Goal: Transaction & Acquisition: Purchase product/service

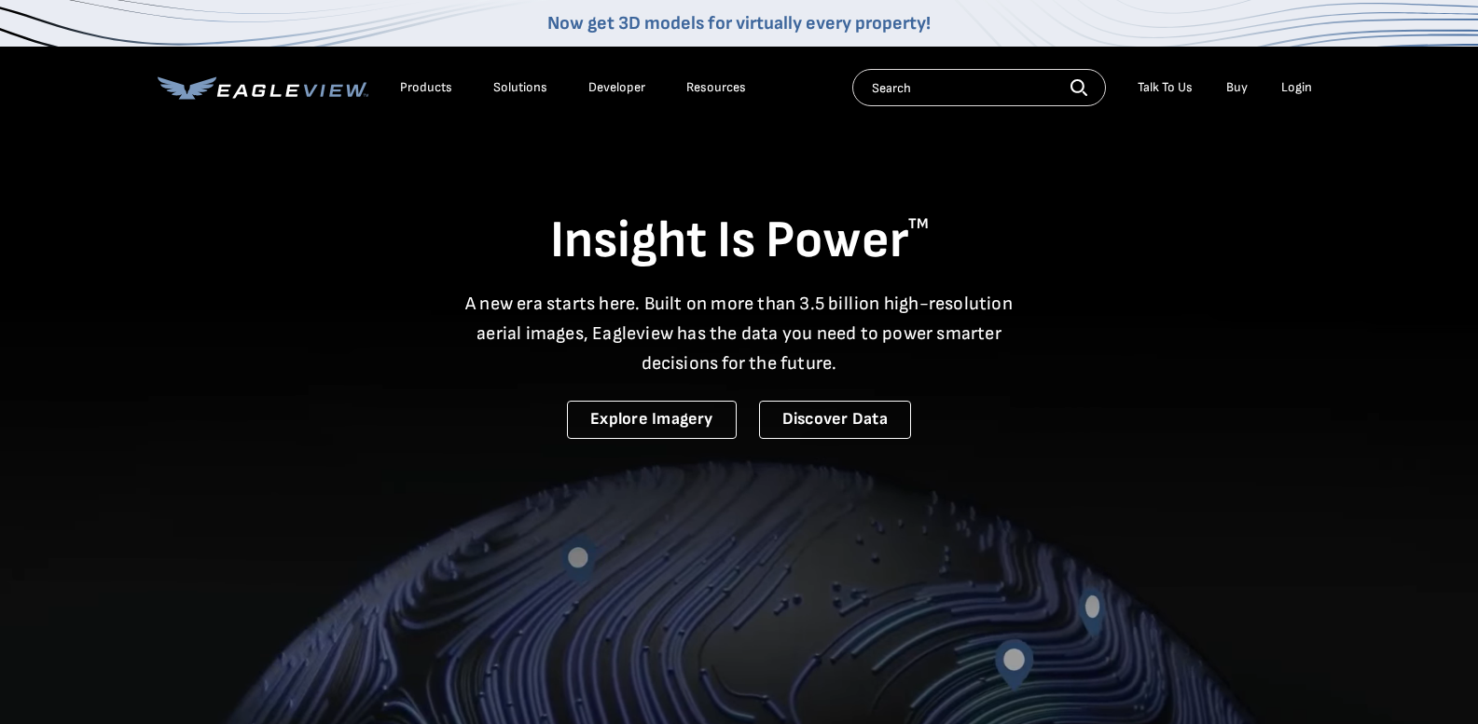
click at [1298, 84] on div "Login" at bounding box center [1296, 87] width 31 height 17
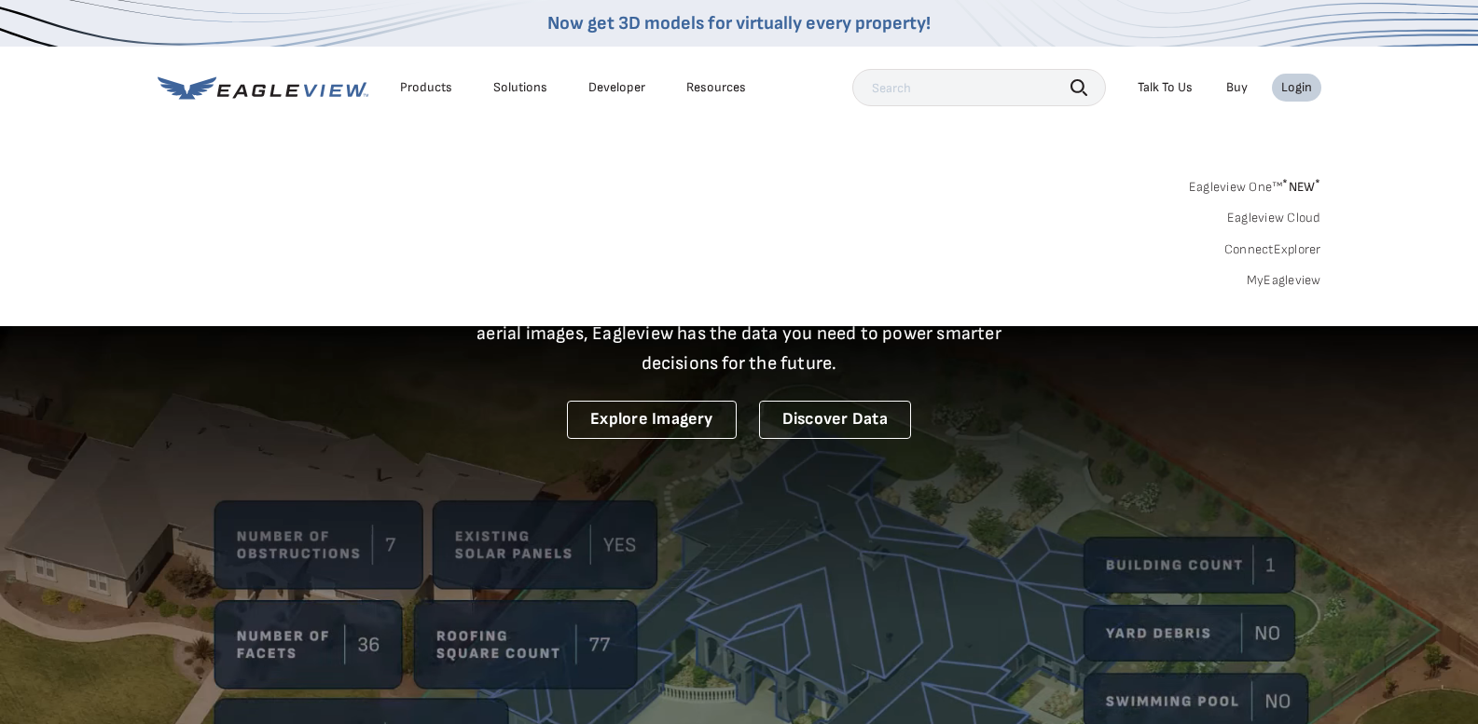
click at [1295, 87] on div "Login" at bounding box center [1296, 87] width 31 height 17
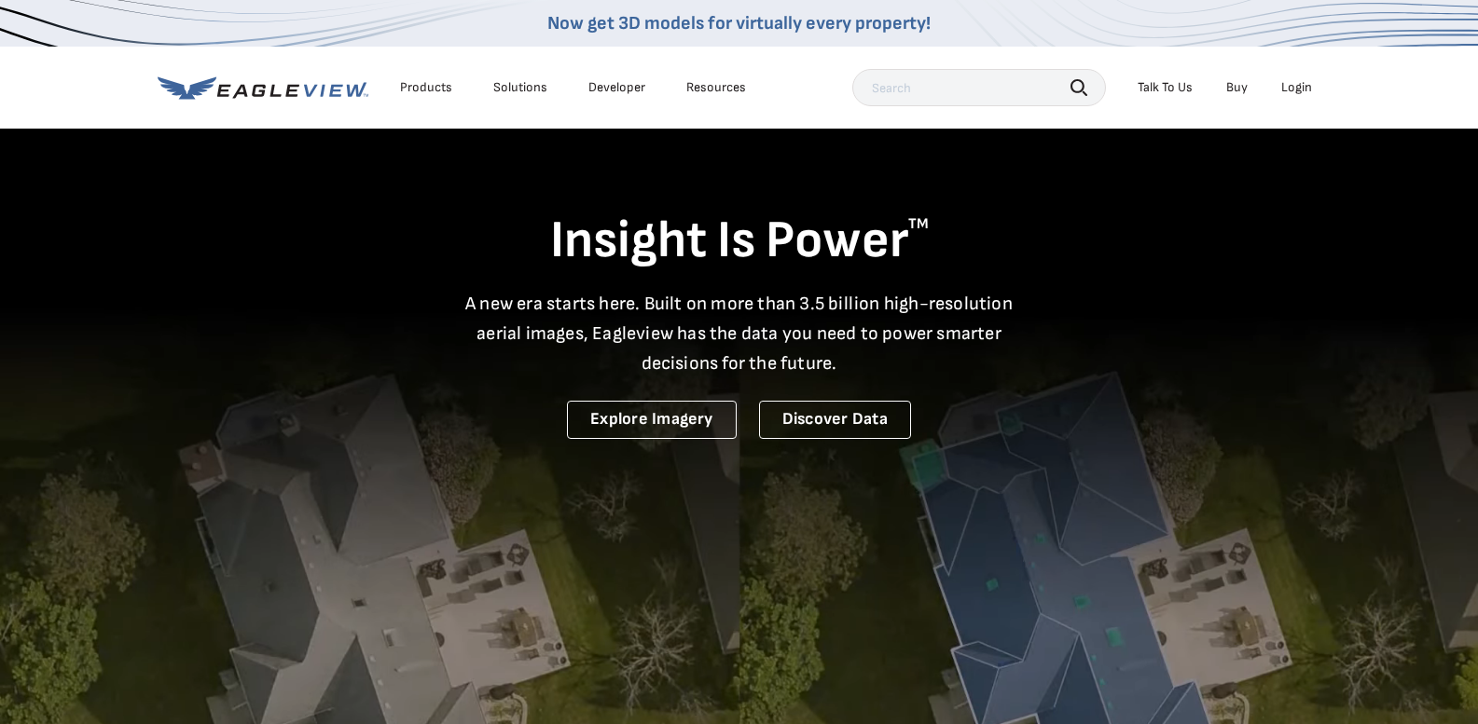
click at [1294, 89] on div "Login" at bounding box center [1296, 87] width 31 height 17
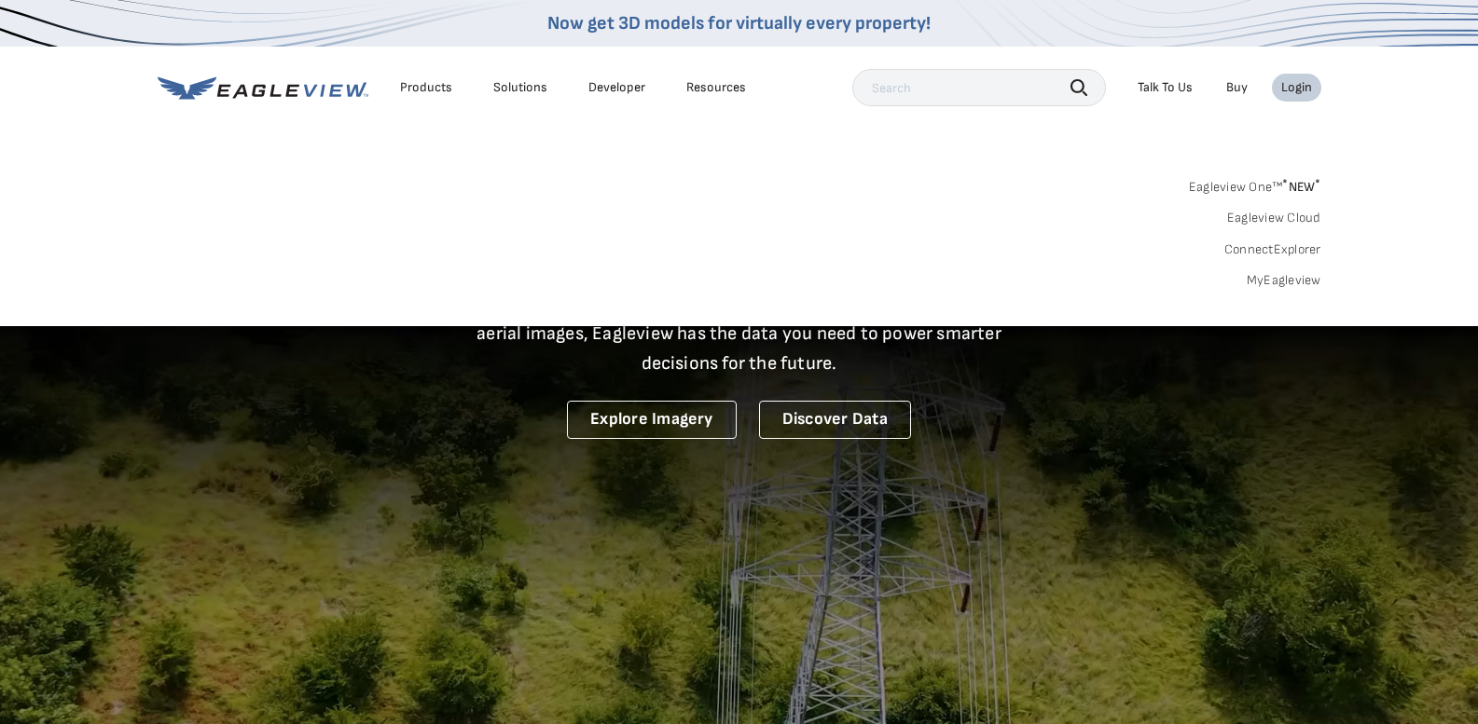
click at [1271, 280] on link "MyEagleview" at bounding box center [1284, 280] width 75 height 17
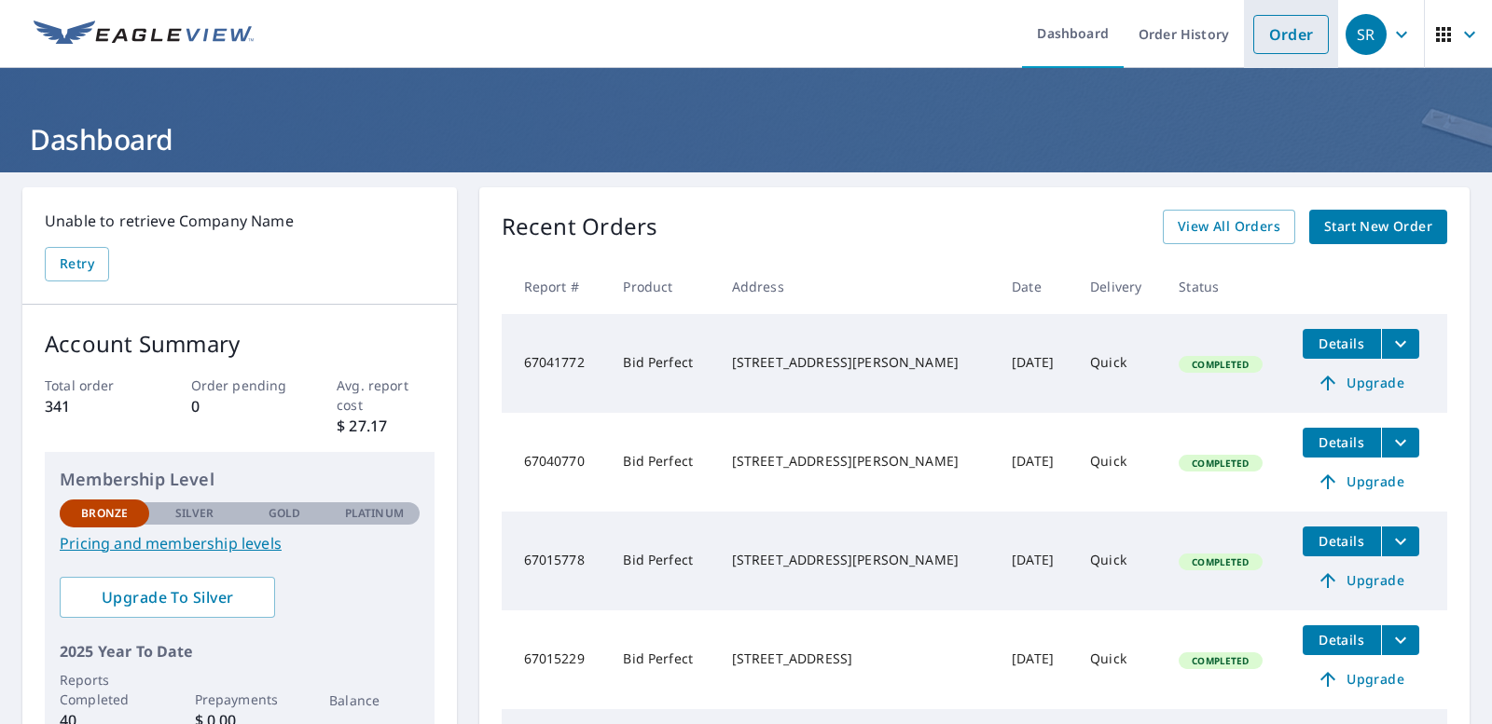
click at [1264, 40] on link "Order" at bounding box center [1291, 34] width 76 height 39
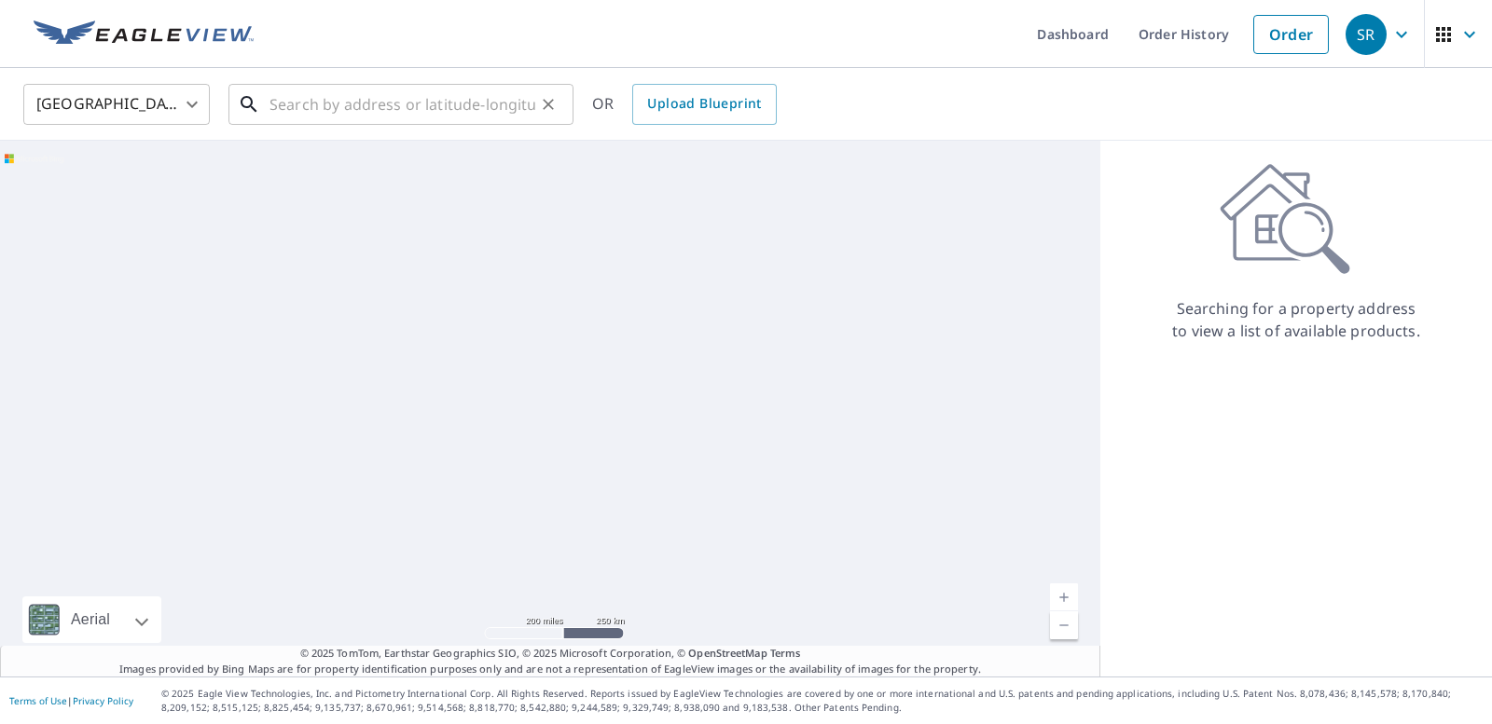
click at [324, 118] on input "text" at bounding box center [402, 104] width 266 height 52
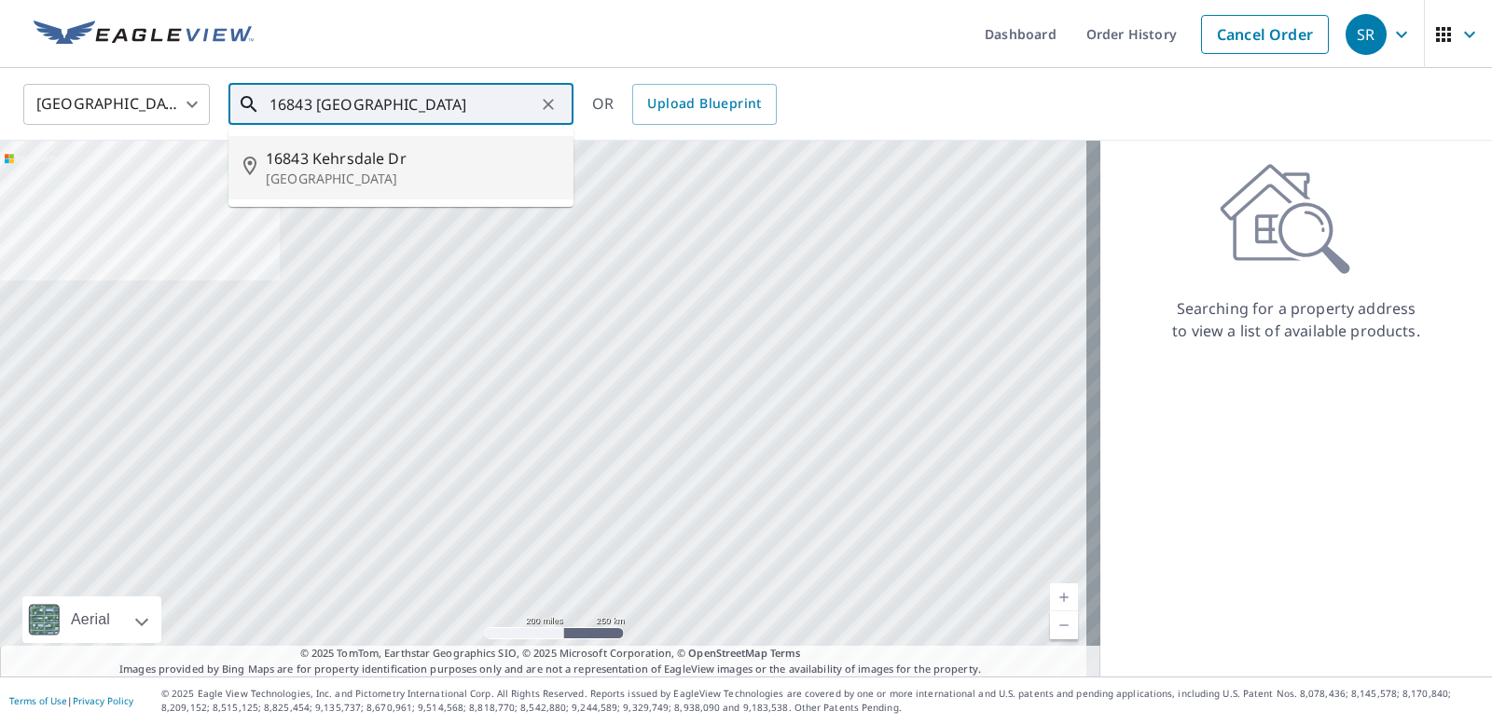
click at [347, 148] on span "16843 Kehrsdale Dr" at bounding box center [412, 158] width 293 height 22
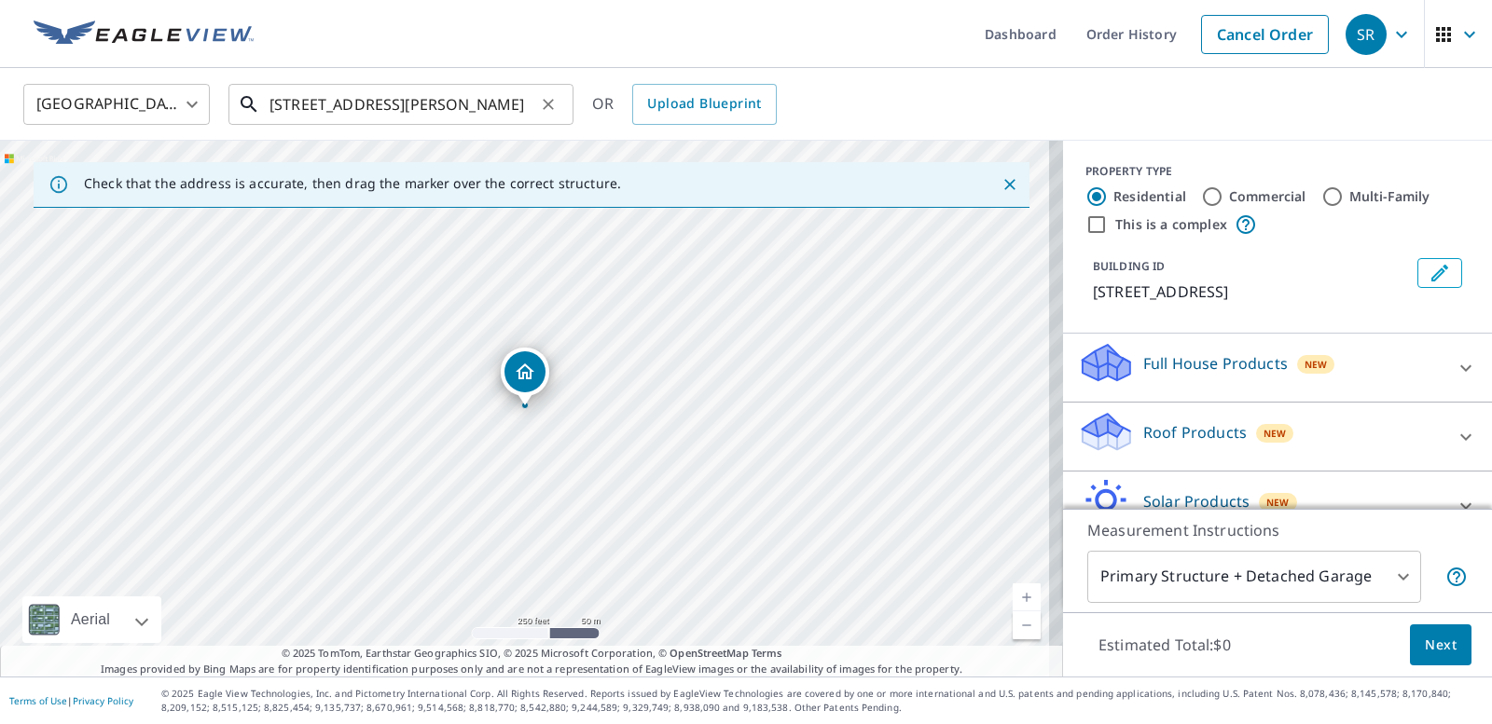
click at [444, 104] on input "16843 Kehrsdale Dr Chesterfield, MO 63005" at bounding box center [402, 104] width 266 height 52
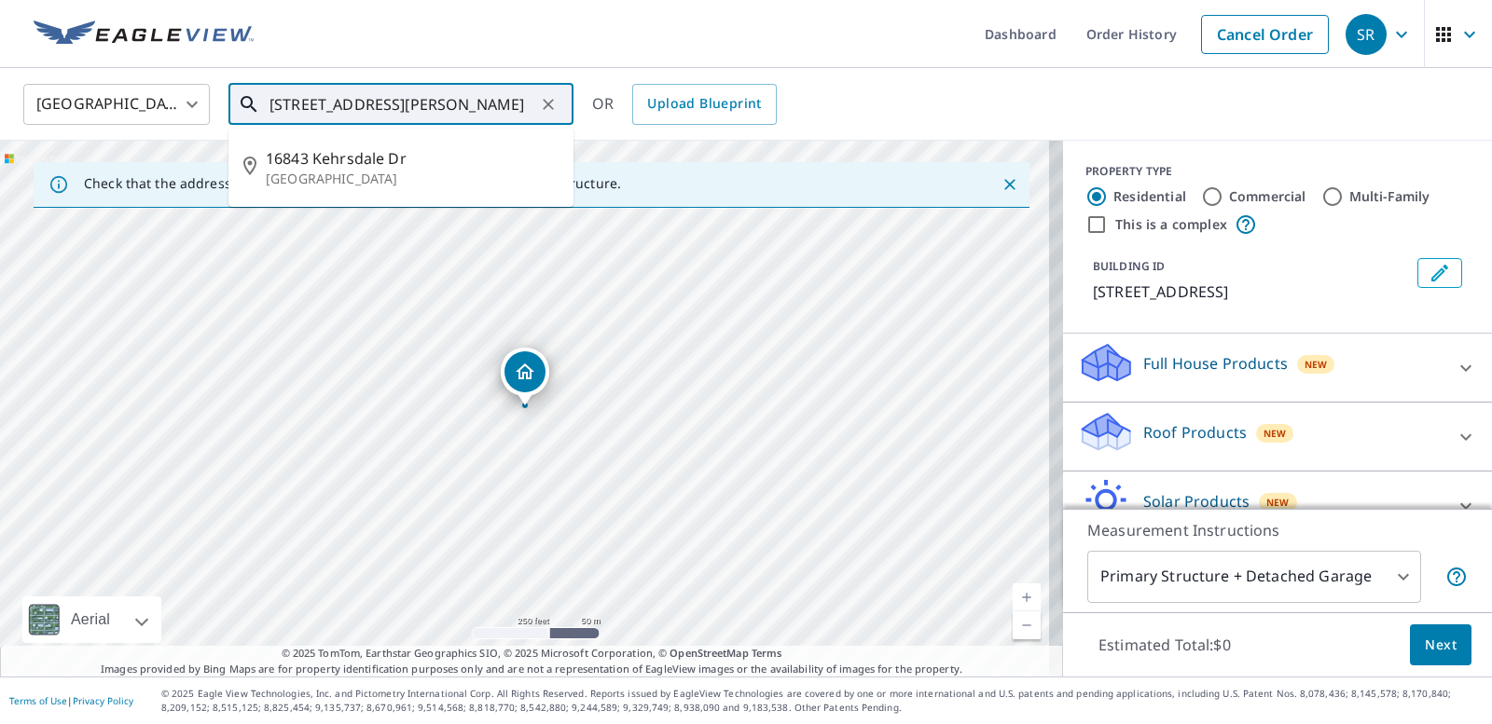
click at [444, 104] on input "16843 Kehrsdale Dr Chesterfield, MO 63005" at bounding box center [402, 104] width 266 height 52
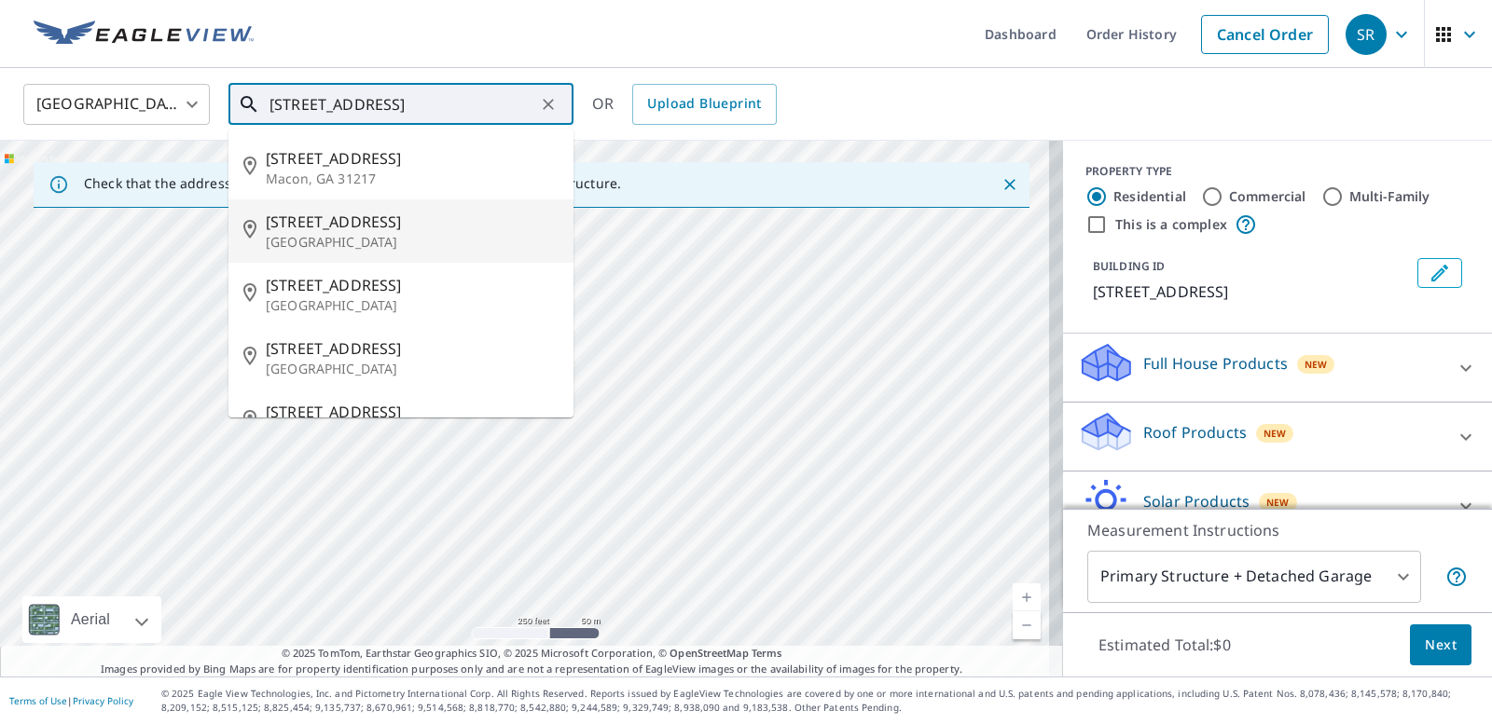
scroll to position [42, 0]
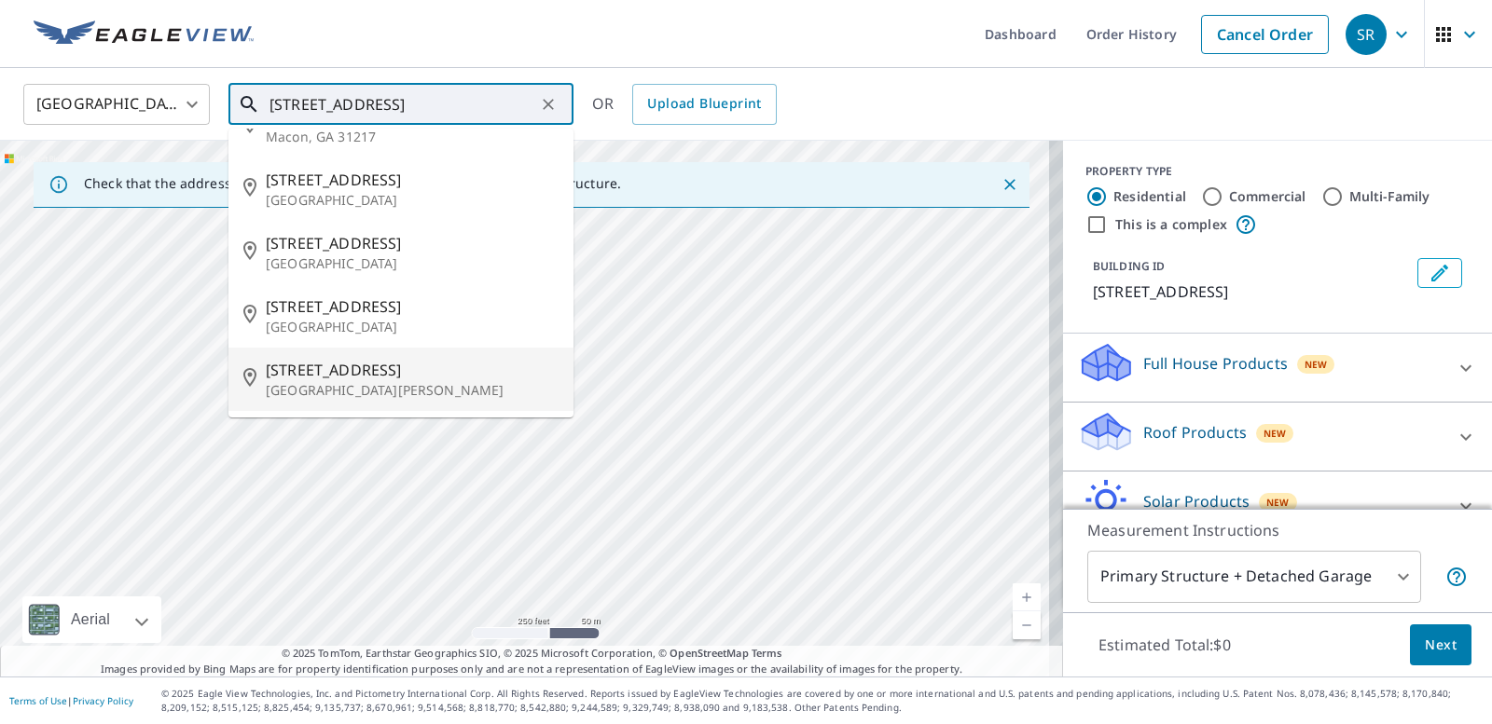
click at [333, 366] on span "126 Oak Valley Dr" at bounding box center [412, 370] width 293 height 22
type input "126 Oak Valley Dr Saint Peters, MO 63376"
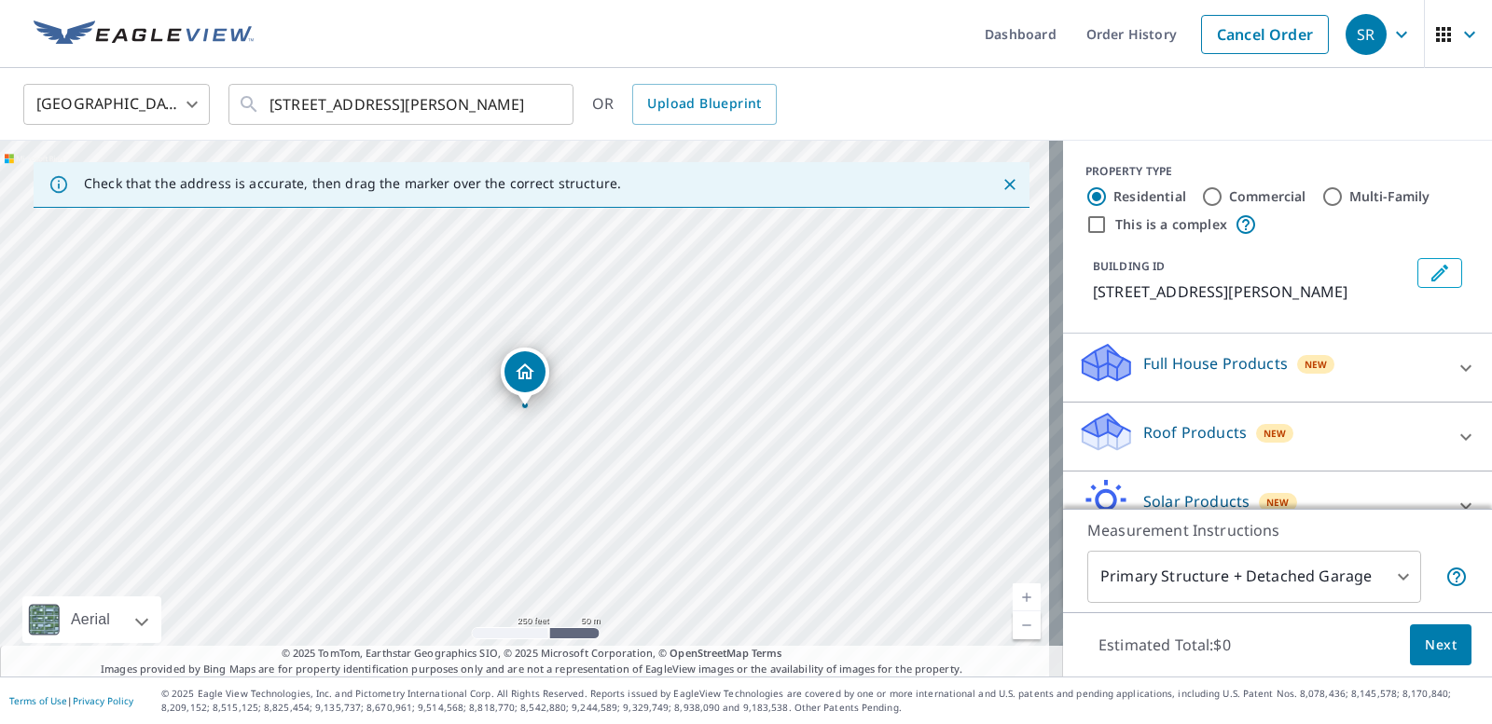
click at [1014, 591] on link "Current Level 17, Zoom In" at bounding box center [1027, 598] width 28 height 28
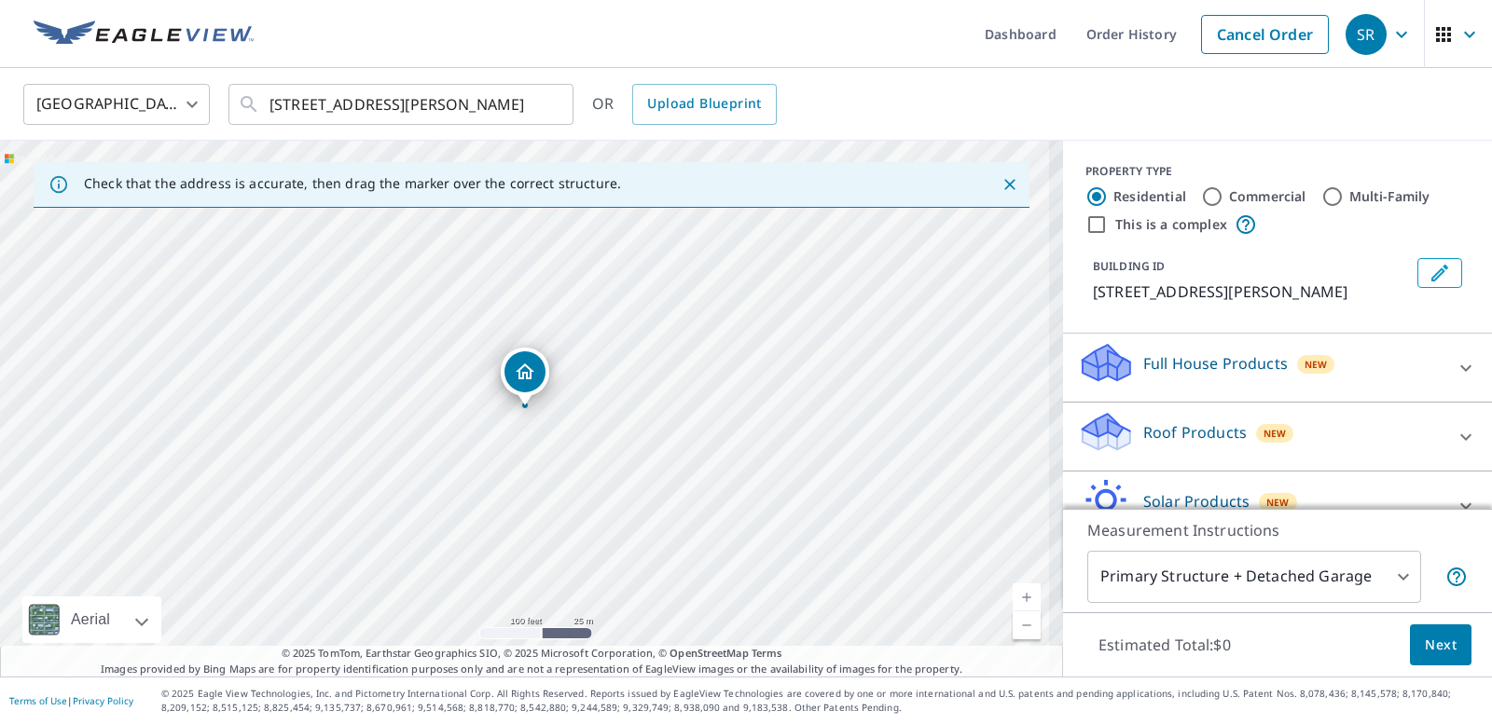
click at [1014, 591] on link "Current Level 18, Zoom In" at bounding box center [1027, 598] width 28 height 28
click at [1014, 591] on link "Current Level 20, Zoom In Disabled" at bounding box center [1027, 598] width 28 height 28
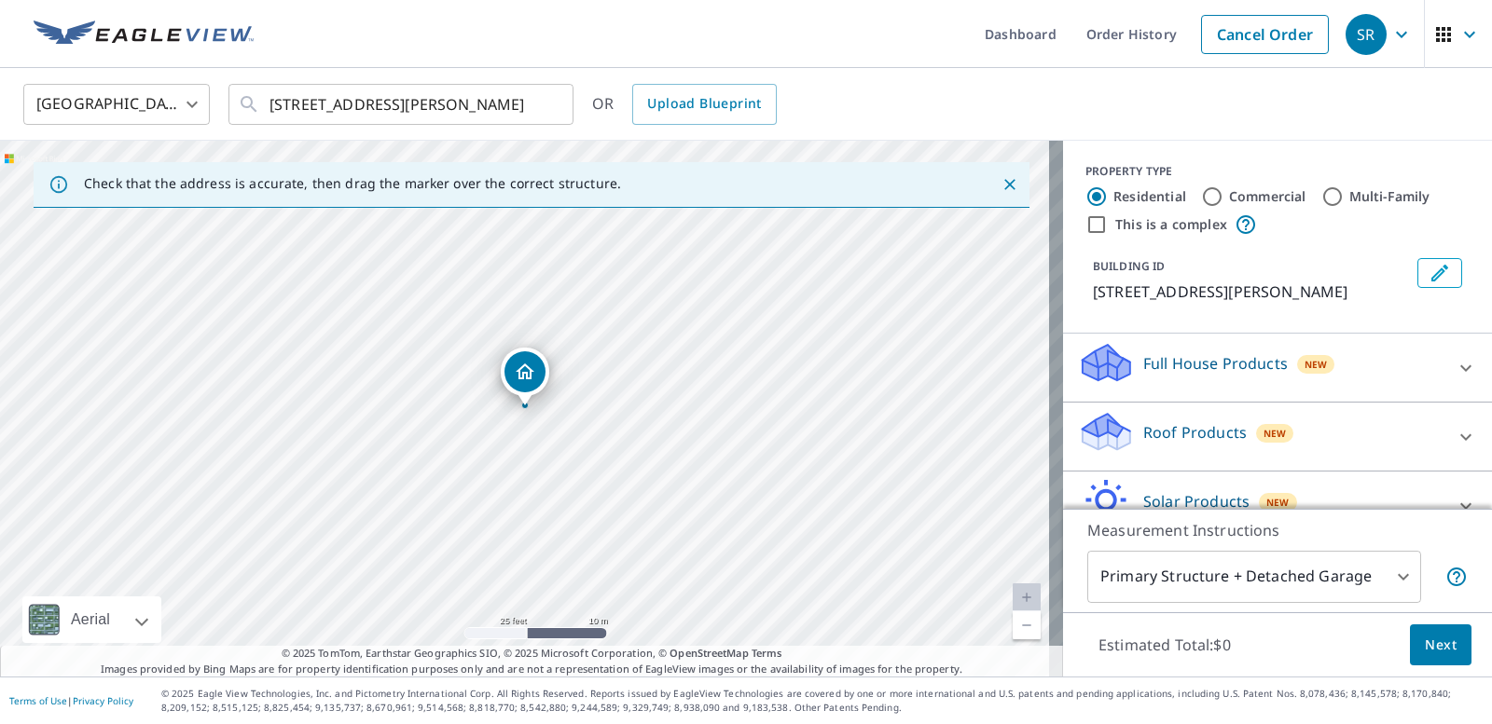
click at [1014, 591] on link "Current Level 20, Zoom In Disabled" at bounding box center [1027, 598] width 28 height 28
click at [1455, 442] on icon at bounding box center [1466, 437] width 22 height 22
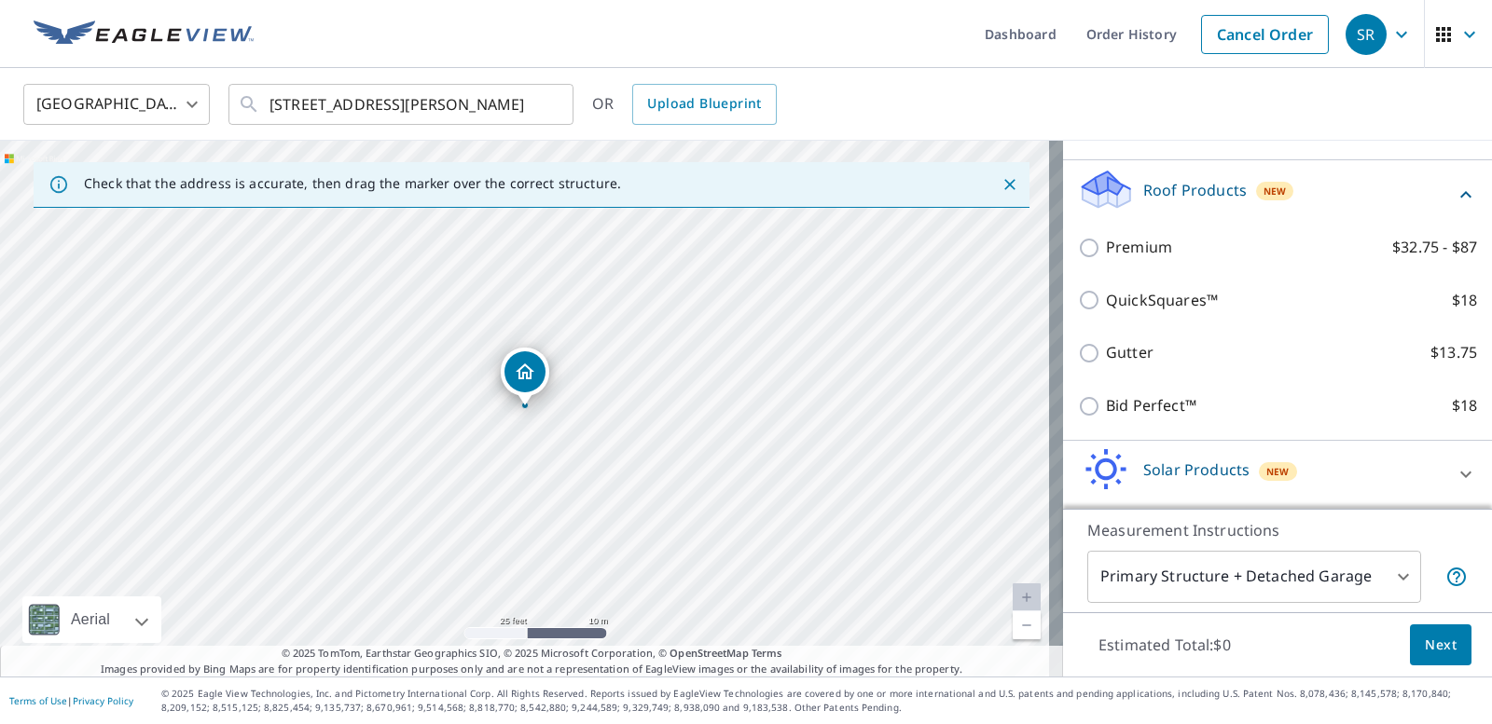
scroll to position [246, 0]
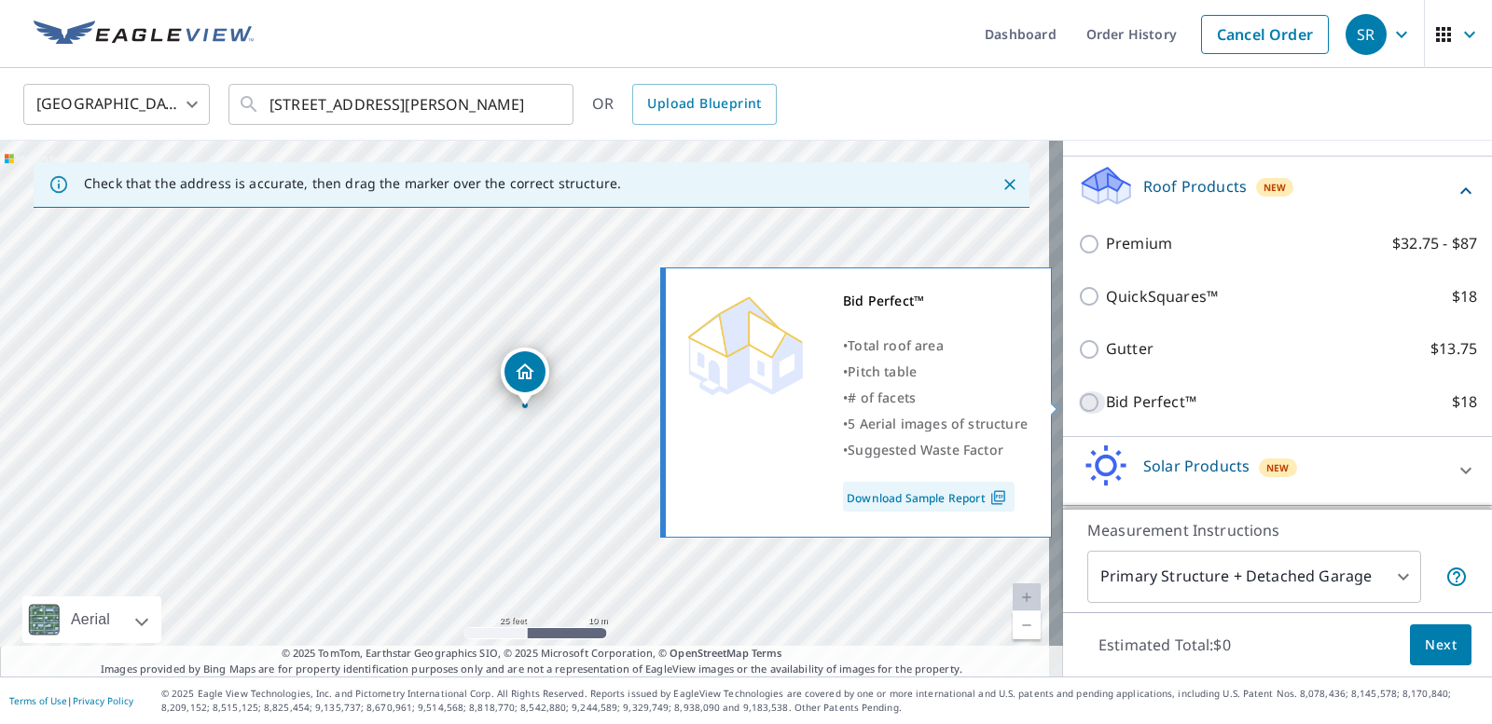
click at [1078, 401] on input "Bid Perfect™ $18" at bounding box center [1092, 403] width 28 height 22
checkbox input "true"
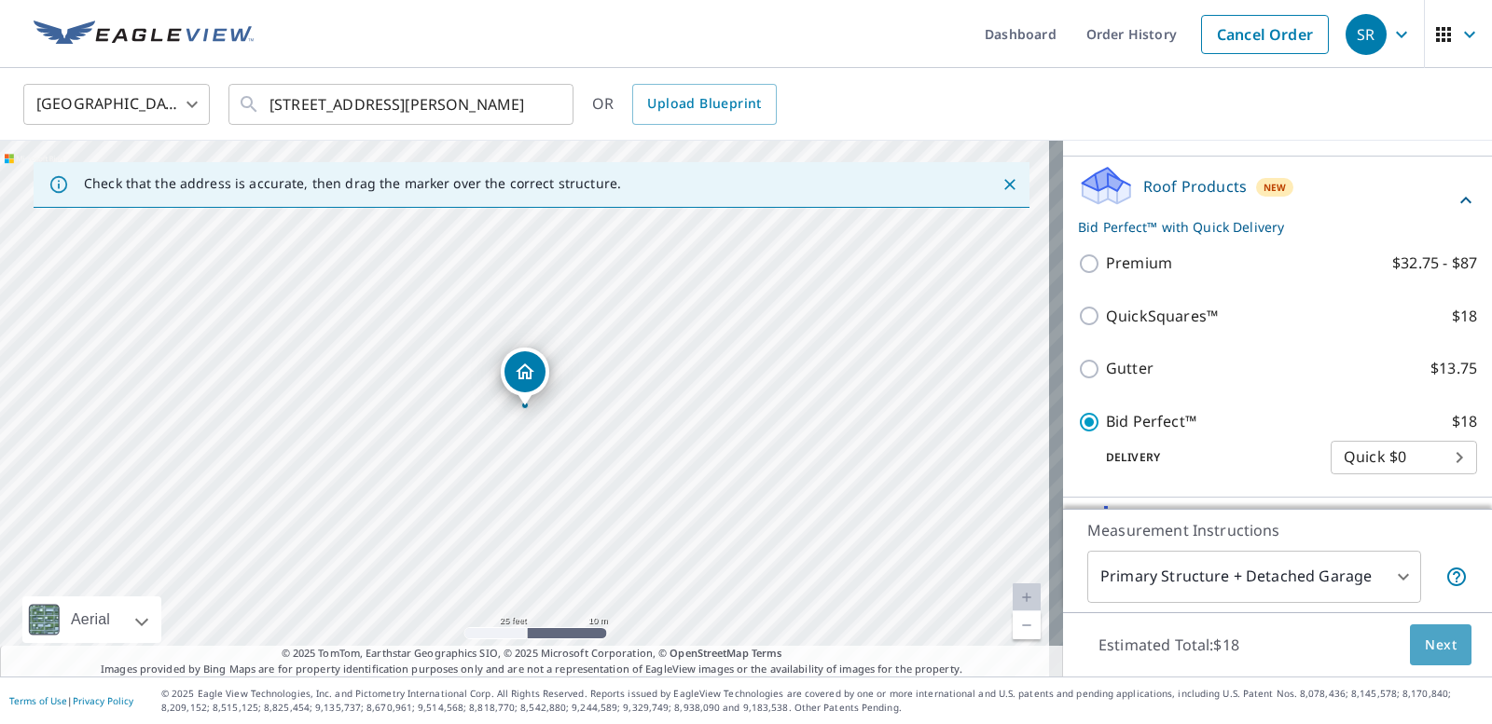
click at [1410, 646] on button "Next" at bounding box center [1441, 646] width 62 height 42
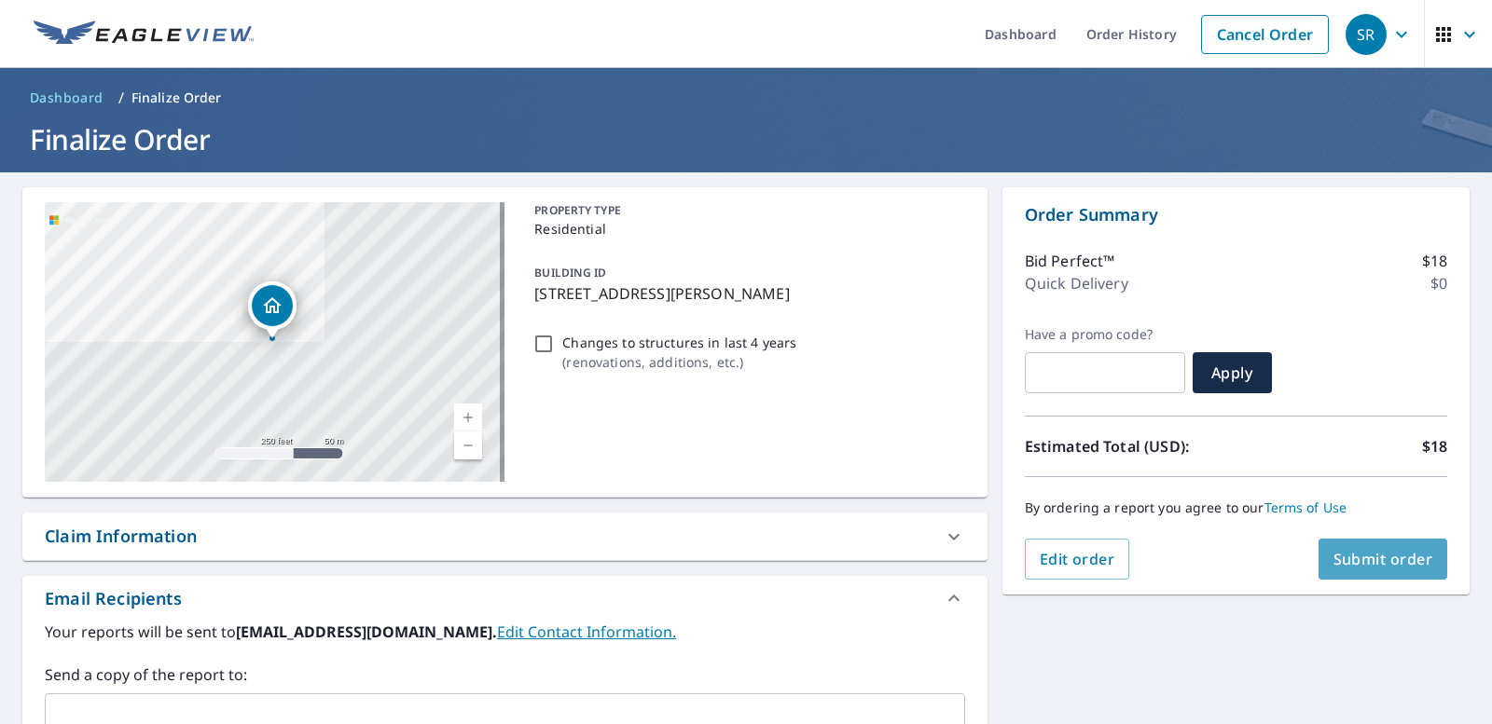
click at [1384, 555] on span "Submit order" at bounding box center [1383, 559] width 100 height 21
